Goal: Communication & Community: Answer question/provide support

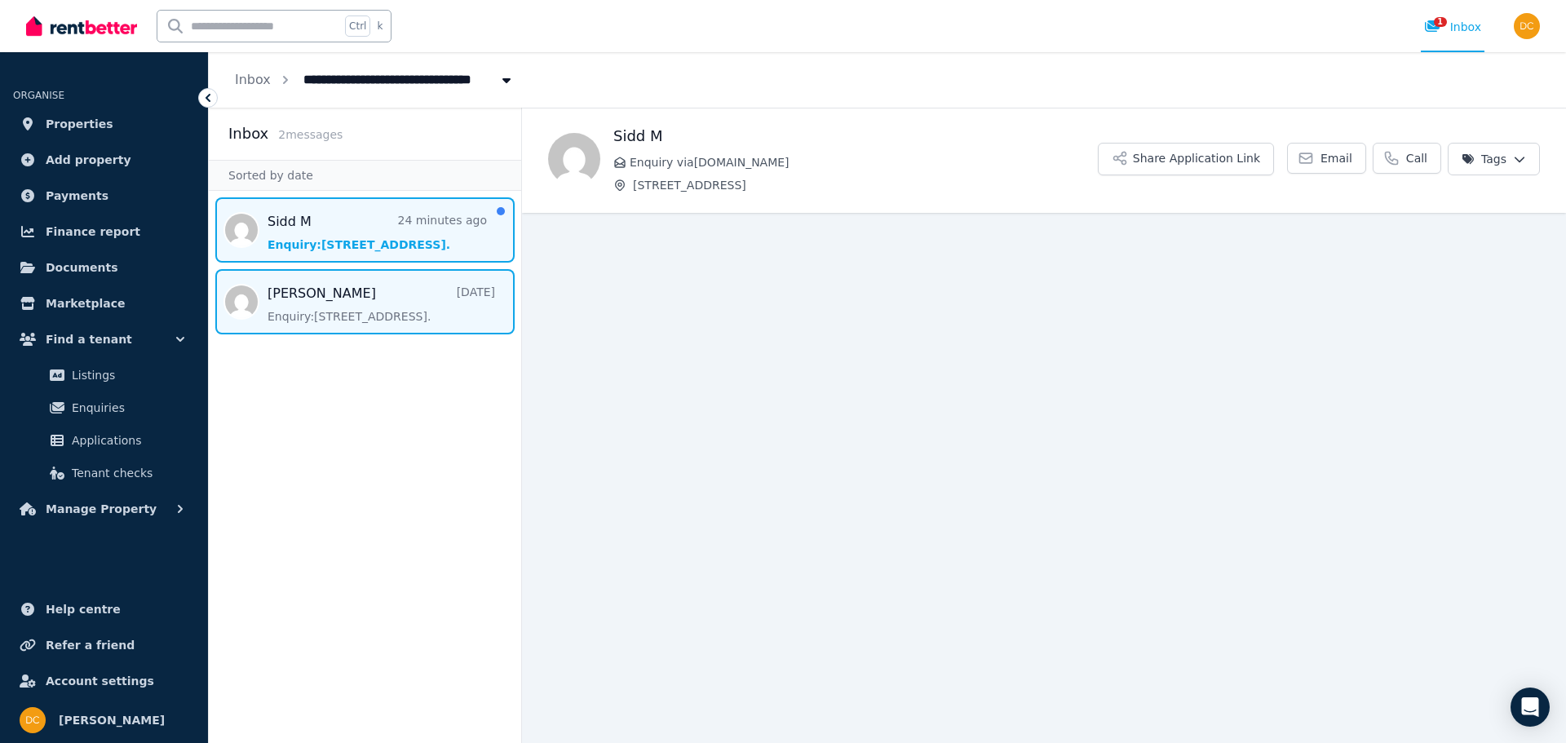
click at [376, 294] on span "Message list" at bounding box center [365, 301] width 312 height 65
click at [365, 240] on span "Message list" at bounding box center [365, 229] width 312 height 65
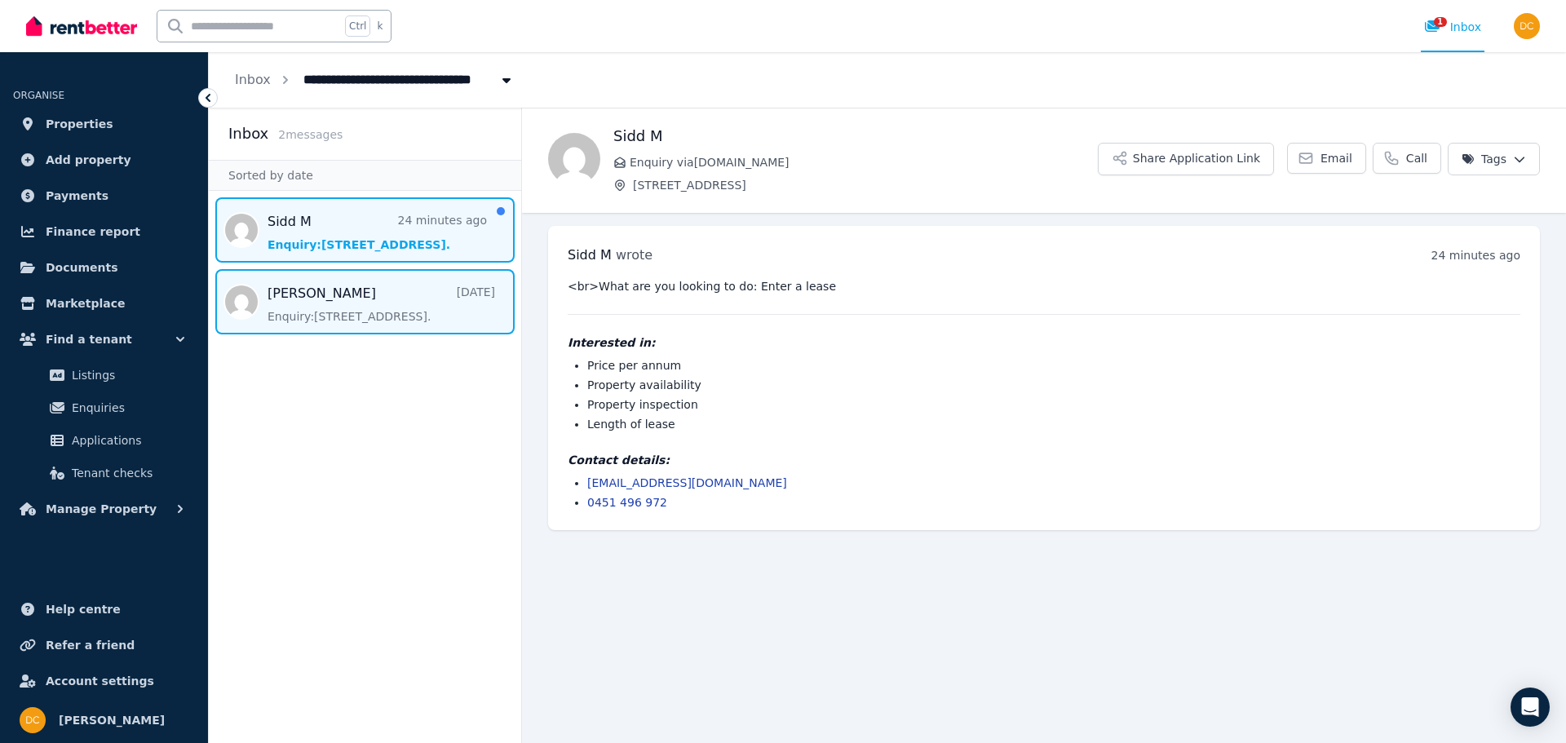
click at [330, 297] on span "Message list" at bounding box center [365, 301] width 312 height 65
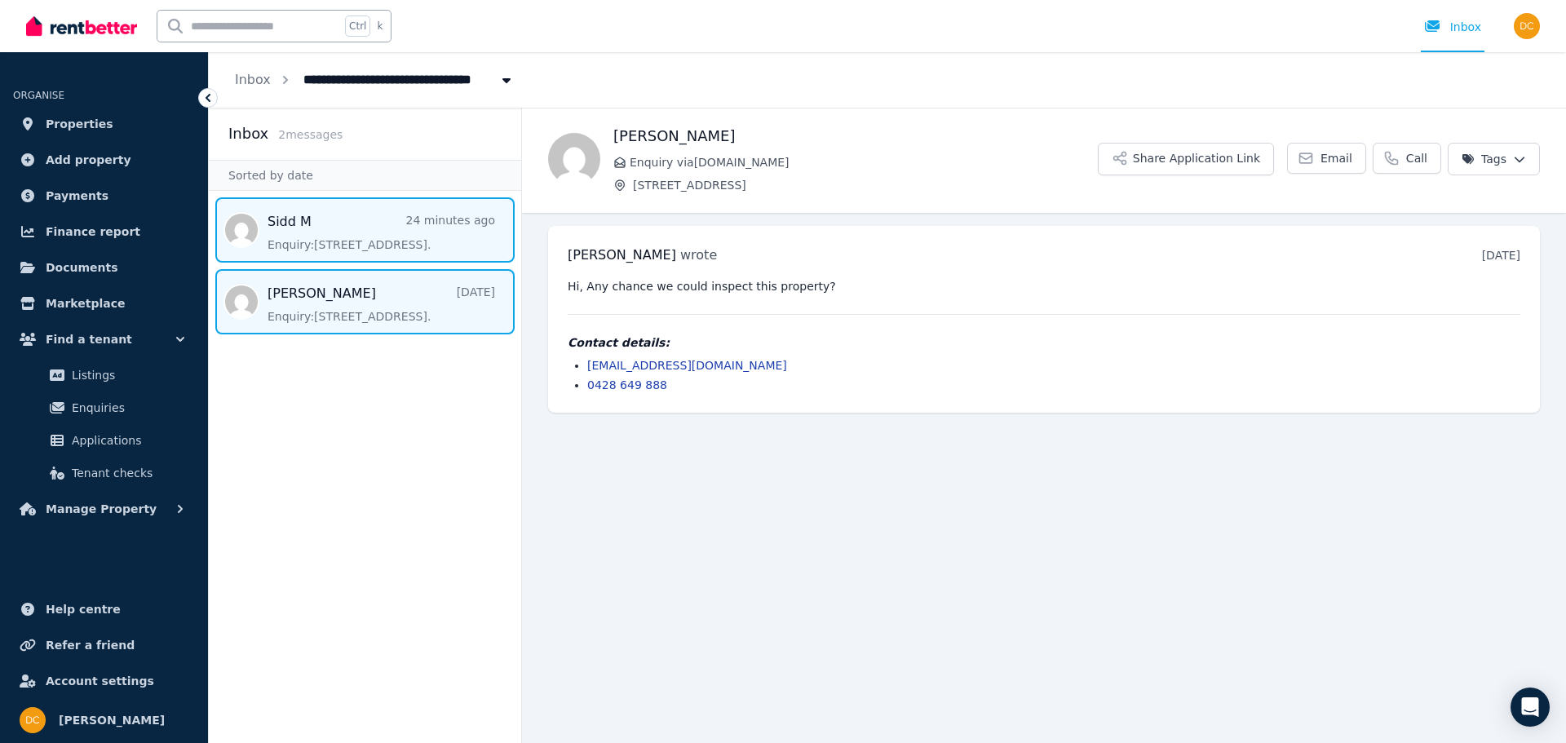
click at [382, 220] on span "Message list" at bounding box center [365, 229] width 312 height 65
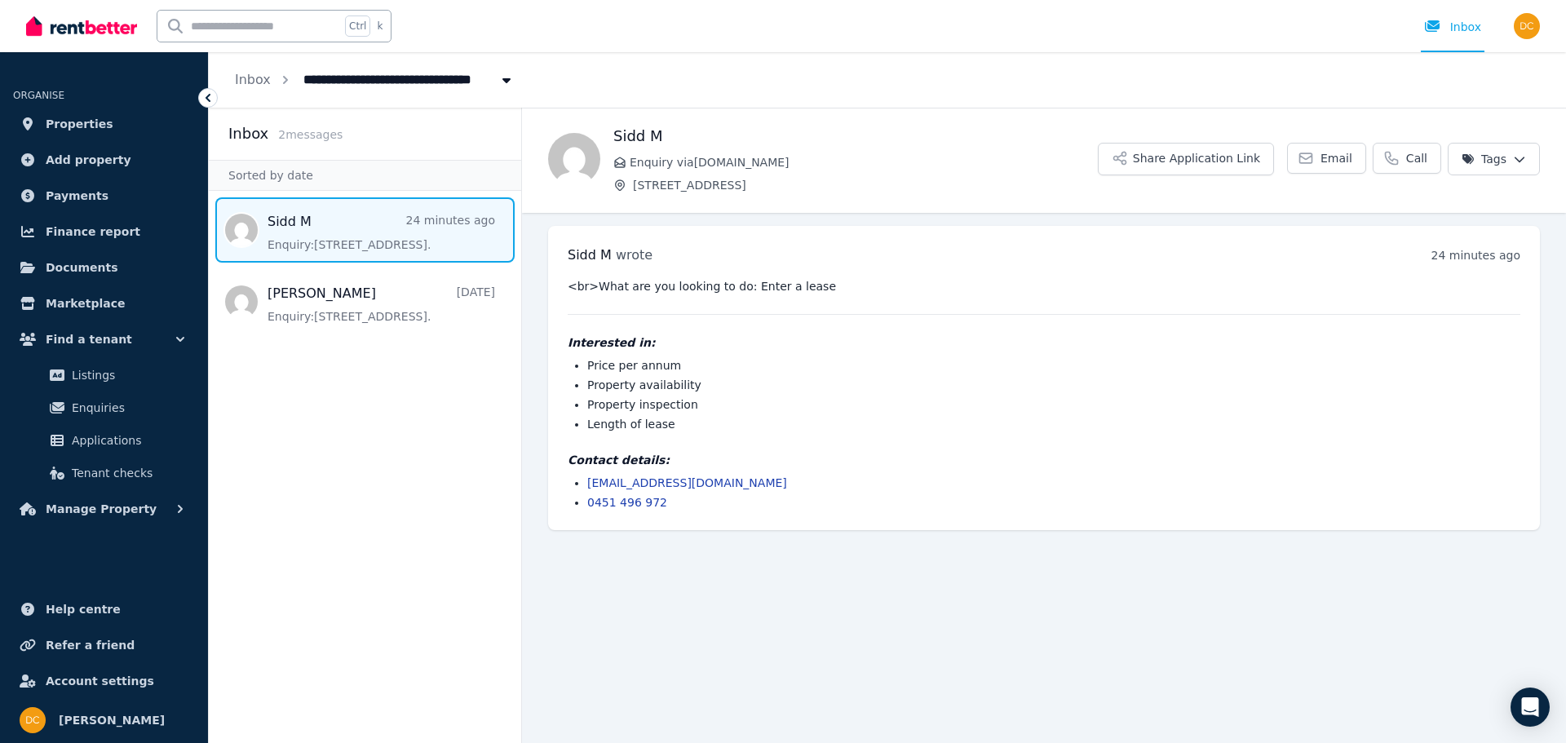
click at [997, 277] on div "Sidd M wrote 24 minutes ago 3:43 pm on Tue, 19 Aug 2025 <br>What are you lookin…" at bounding box center [1044, 378] width 992 height 304
click at [1314, 152] on icon at bounding box center [1305, 158] width 16 height 16
click at [624, 264] on h3 "Sidd M wrote" at bounding box center [610, 255] width 85 height 20
click at [1518, 155] on html "**********" at bounding box center [783, 371] width 1566 height 743
click at [1003, 346] on html "**********" at bounding box center [783, 371] width 1566 height 743
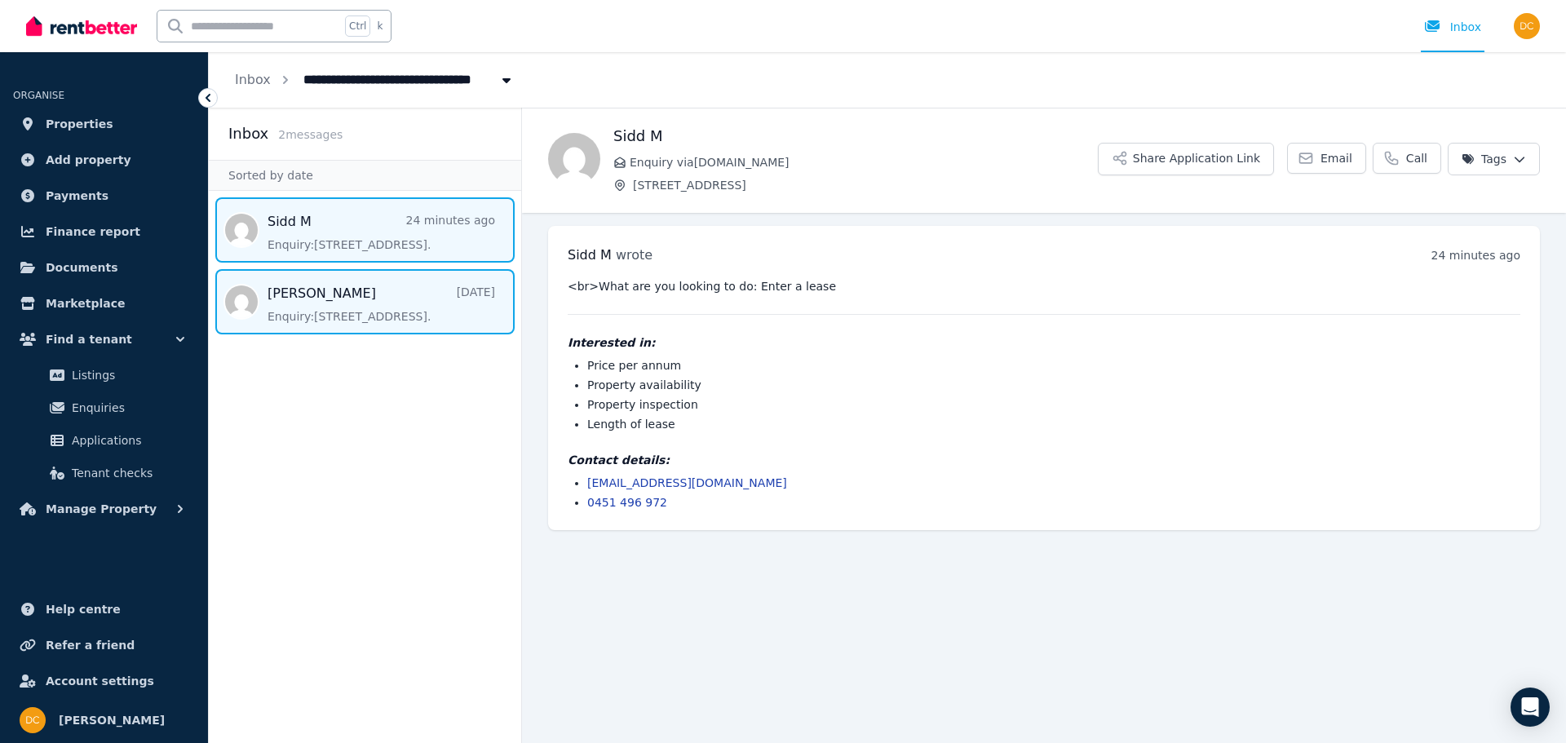
click at [425, 297] on span "Message list" at bounding box center [365, 301] width 312 height 65
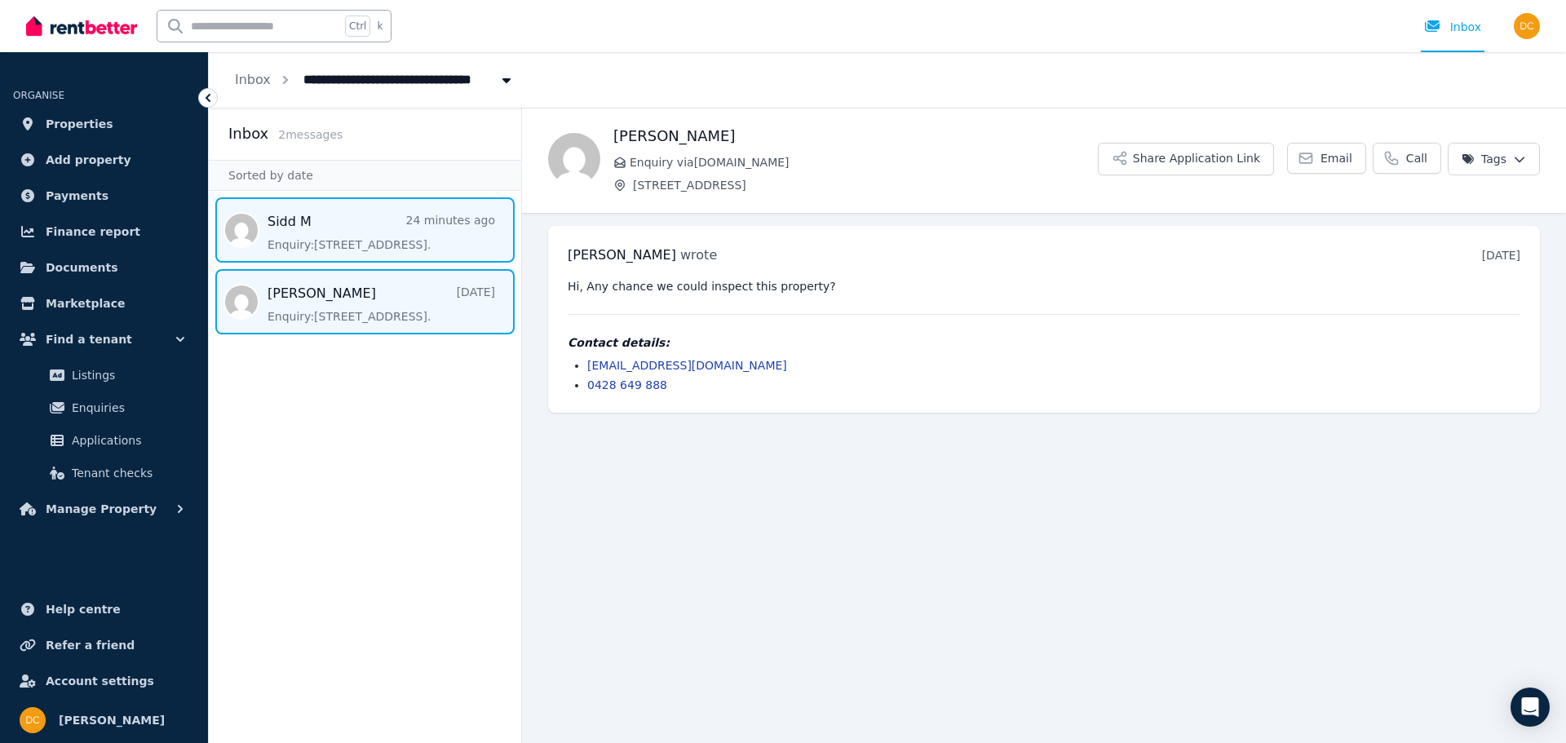
click at [413, 236] on span "Message list" at bounding box center [365, 229] width 312 height 65
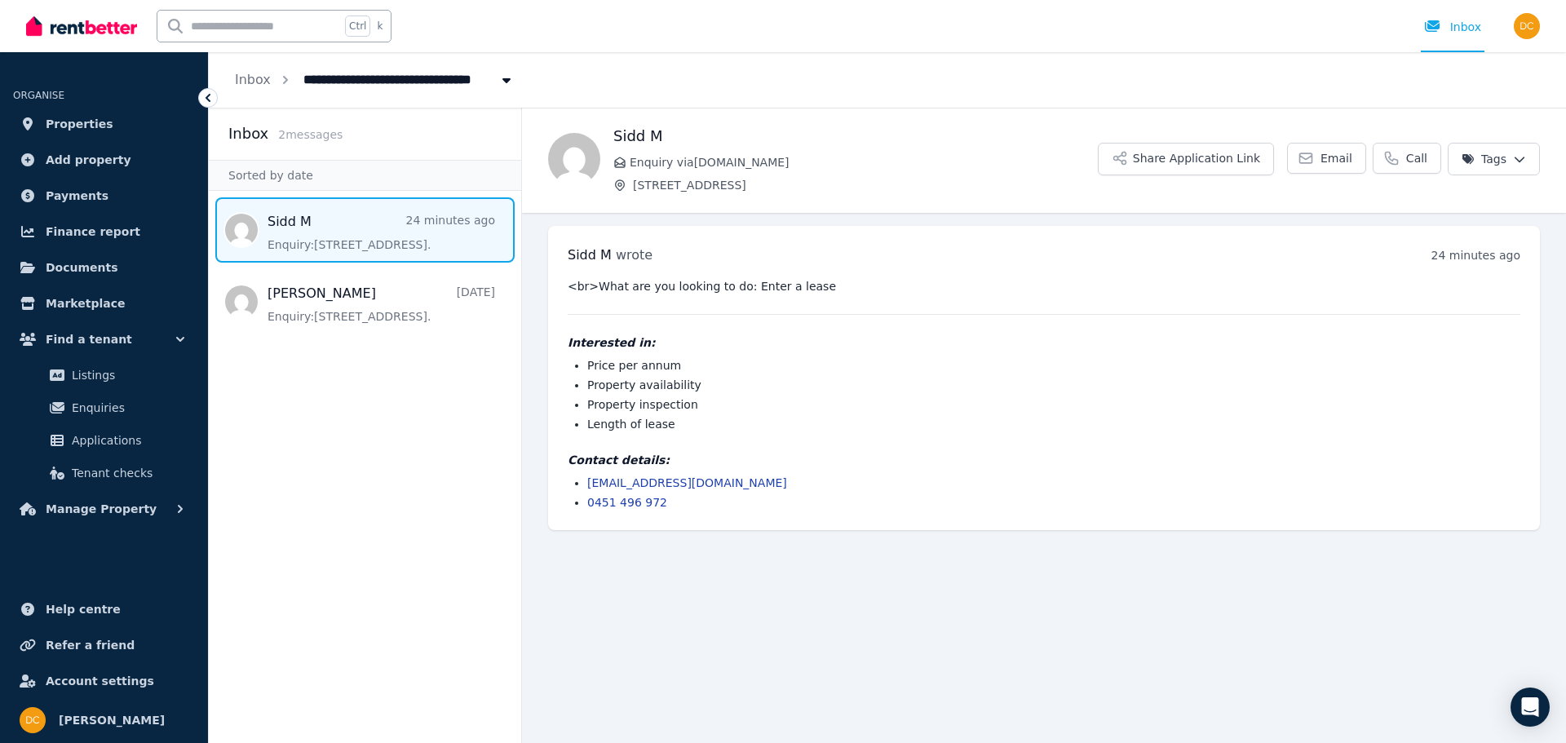
drag, startPoint x: 430, startPoint y: 213, endPoint x: 925, endPoint y: 316, distance: 505.5
click at [925, 316] on div "<br>What are you looking to do: Enter a lease Interested in: Price per annum Pr…" at bounding box center [1044, 394] width 952 height 232
click at [767, 393] on ul "Price per annum Property availability Property inspection Length of lease" at bounding box center [1044, 394] width 952 height 75
click at [1358, 161] on link "Email" at bounding box center [1326, 158] width 79 height 31
click at [1487, 151] on html "**********" at bounding box center [783, 371] width 1566 height 743
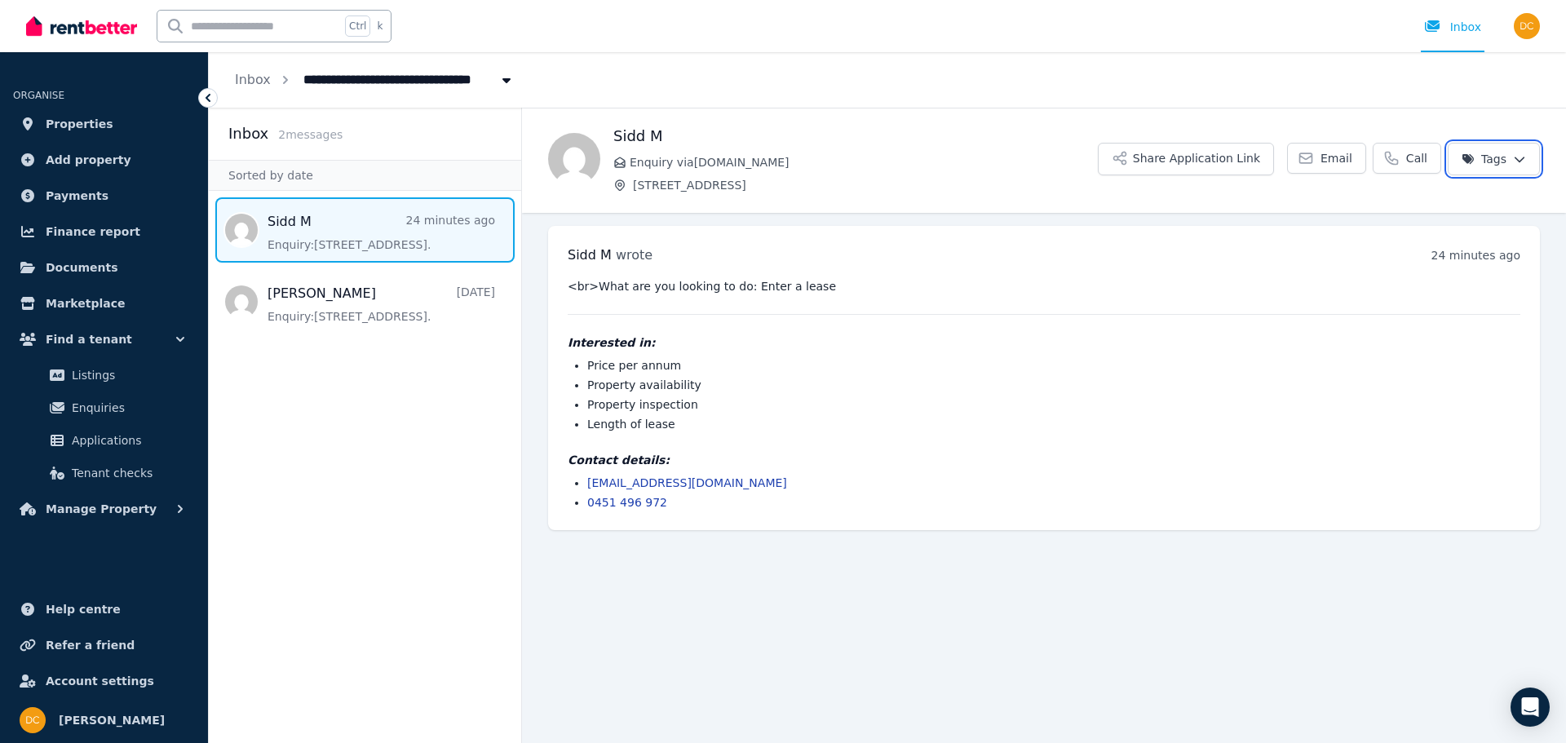
click at [1485, 152] on html "**********" at bounding box center [783, 371] width 1566 height 743
click at [904, 148] on div "Sidd M Enquiry via RealCommercial.com.au Suite 5.08/32 Delhi Rd, North Ryde" at bounding box center [855, 159] width 484 height 68
click at [909, 407] on li "Property inspection" at bounding box center [1053, 404] width 933 height 16
click at [1535, 690] on div "Open Intercom Messenger" at bounding box center [1530, 707] width 43 height 43
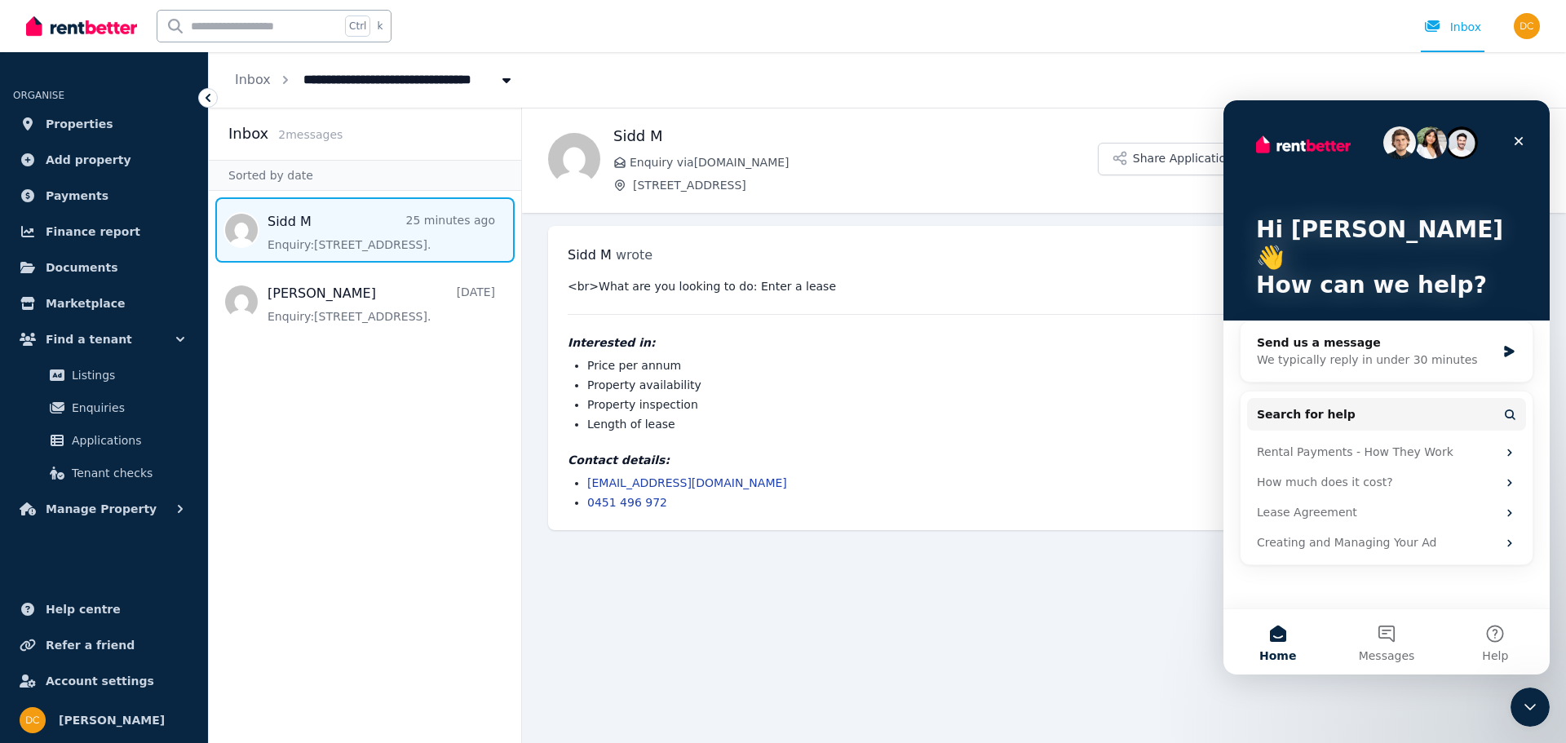
click at [1072, 469] on div "Contact details: sidd_93@hotmail.com 0451 496 972" at bounding box center [1044, 481] width 952 height 59
click at [1528, 703] on icon "Close Intercom Messenger" at bounding box center [1528, 705] width 20 height 20
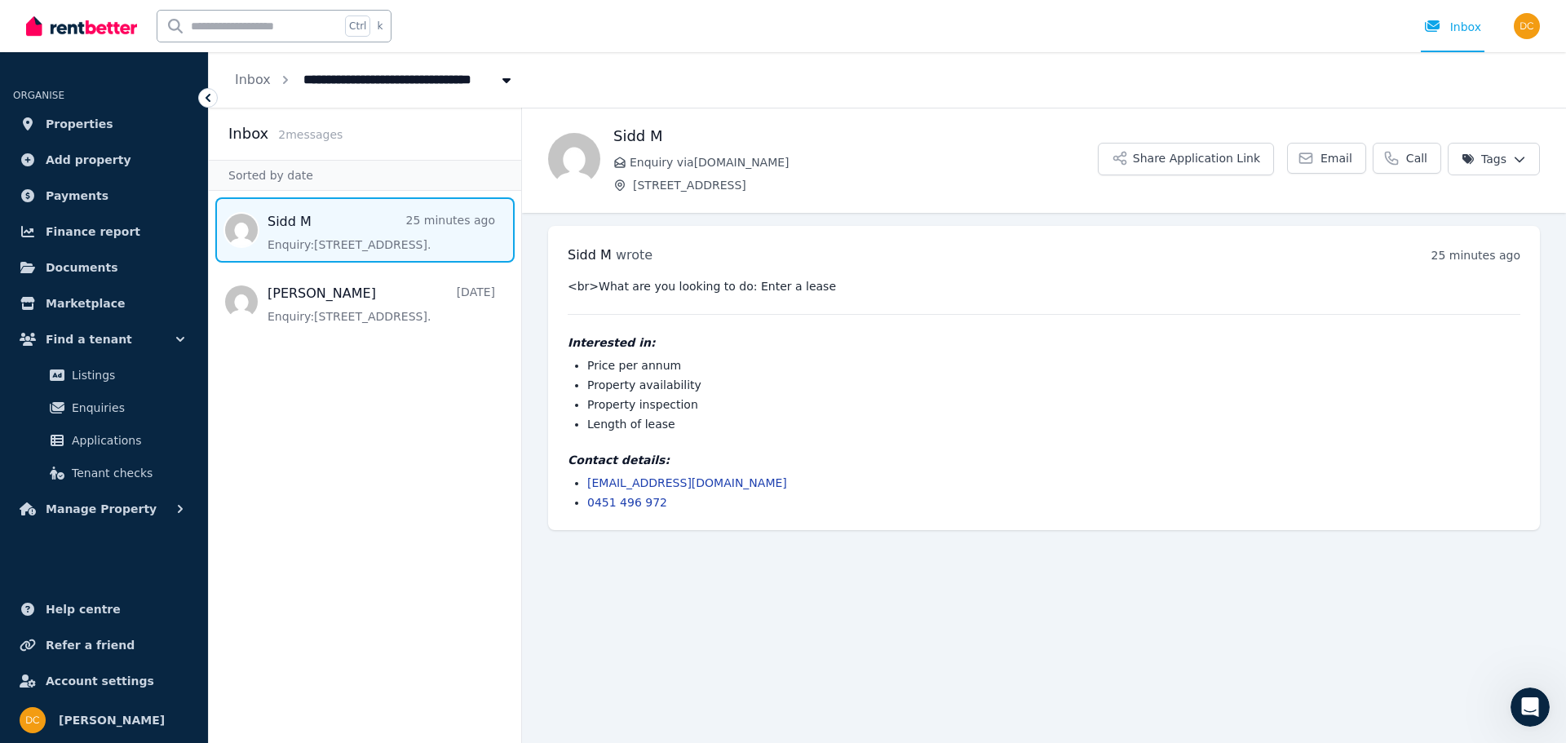
click at [855, 439] on div "<br>What are you looking to do: Enter a lease Interested in: Price per annum Pr…" at bounding box center [1044, 394] width 952 height 232
